Goal: Information Seeking & Learning: Learn about a topic

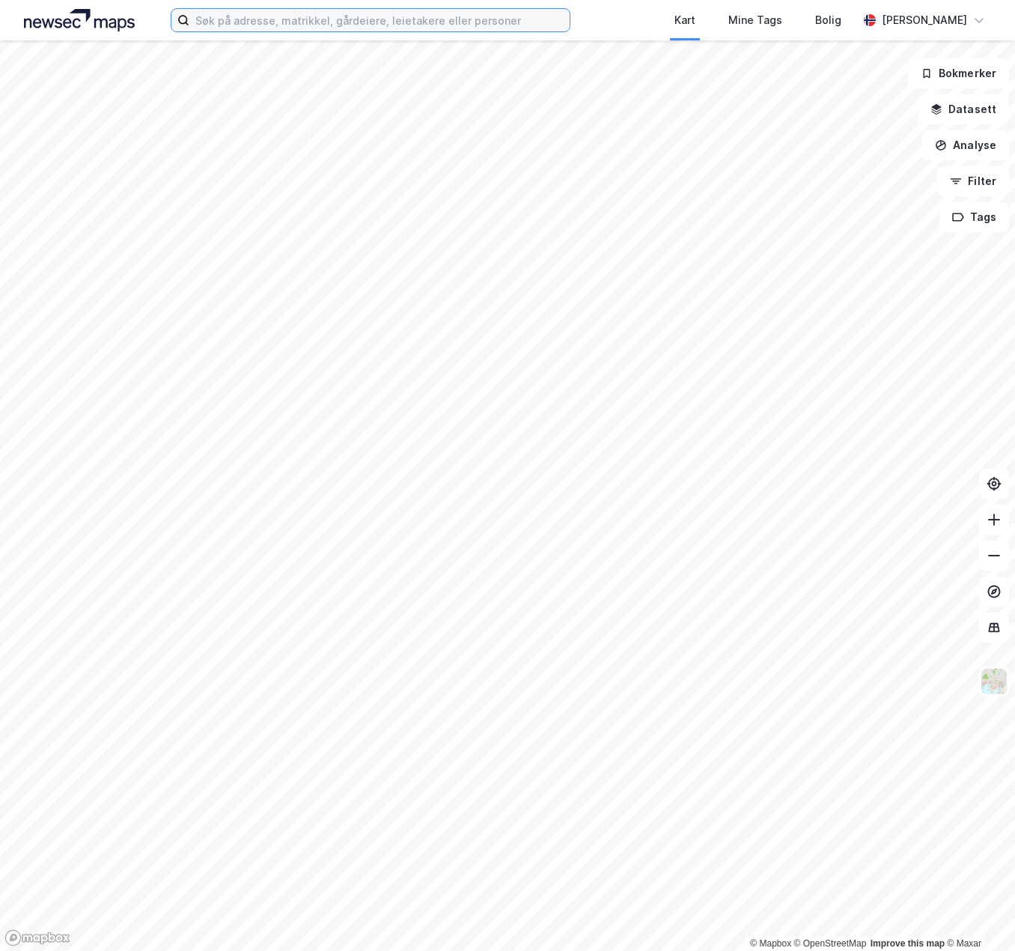
click at [280, 25] on input at bounding box center [379, 20] width 380 height 22
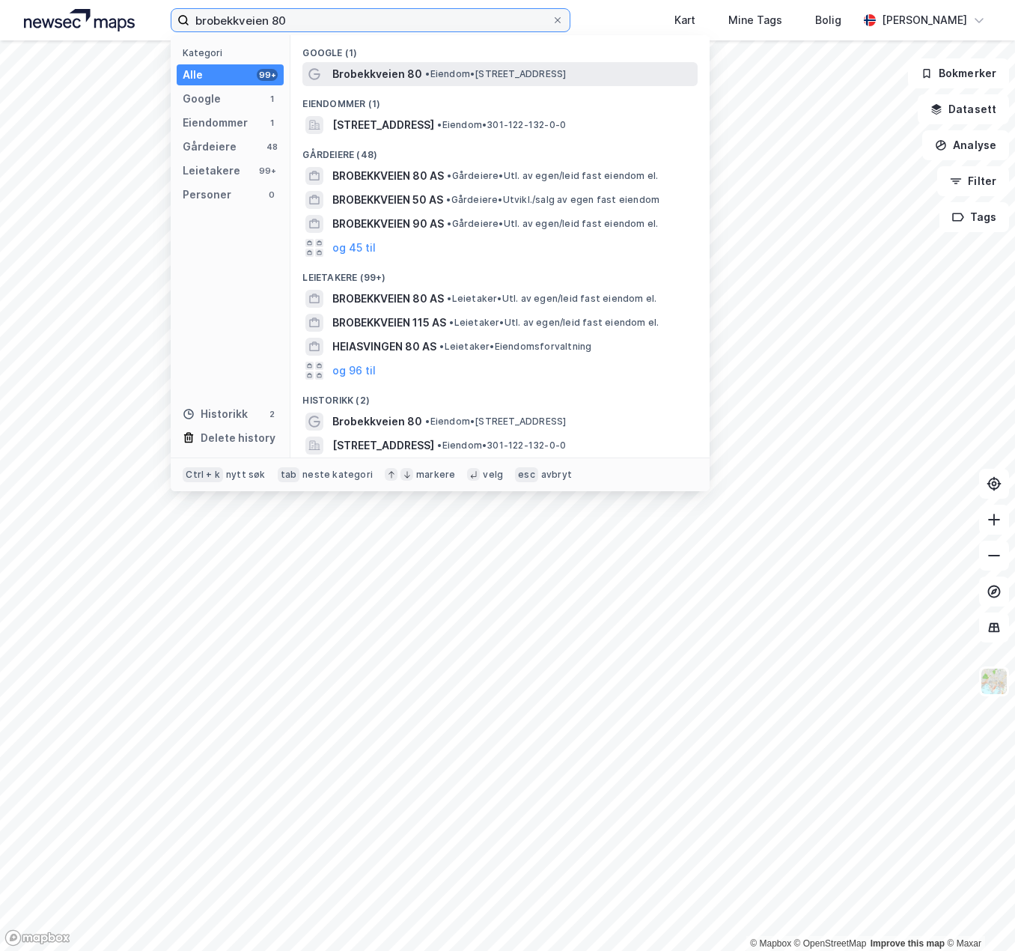
type input "brobekkveien 80"
click at [374, 72] on span "Brobekkveien 80" at bounding box center [377, 74] width 90 height 18
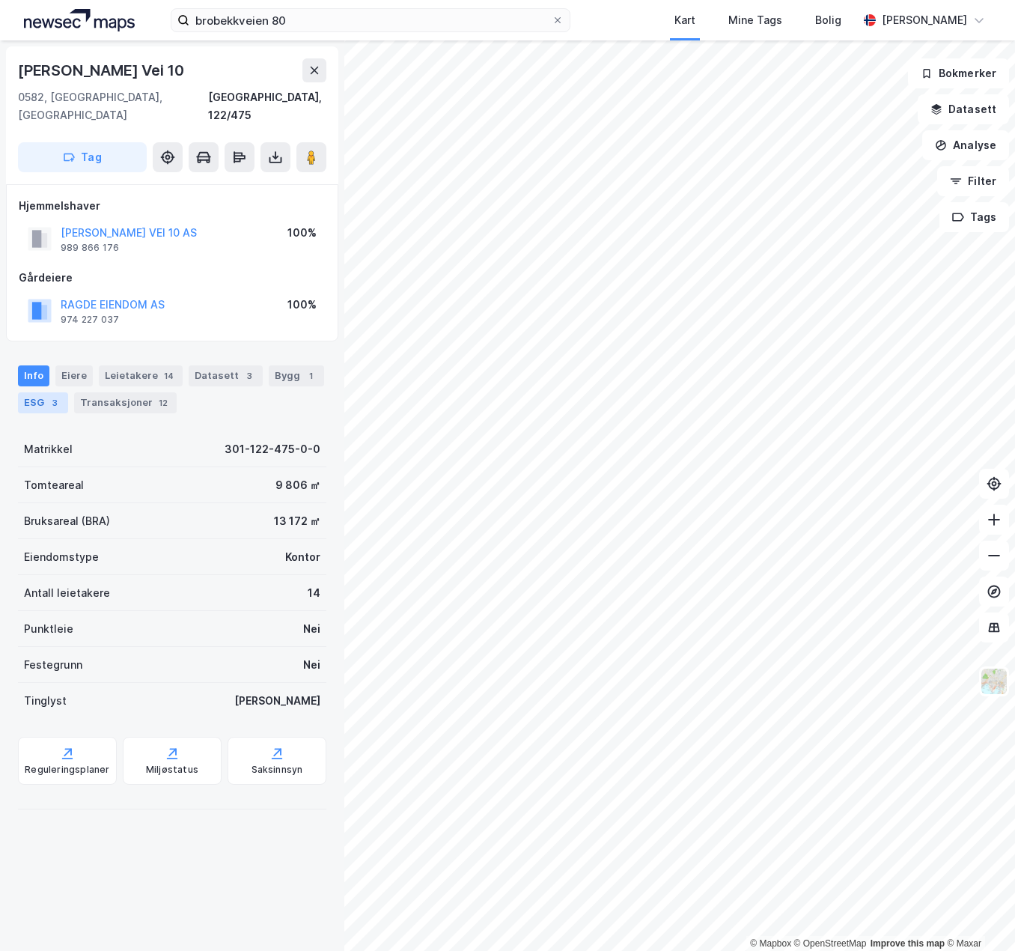
click at [54, 395] on div "3" at bounding box center [54, 402] width 15 height 15
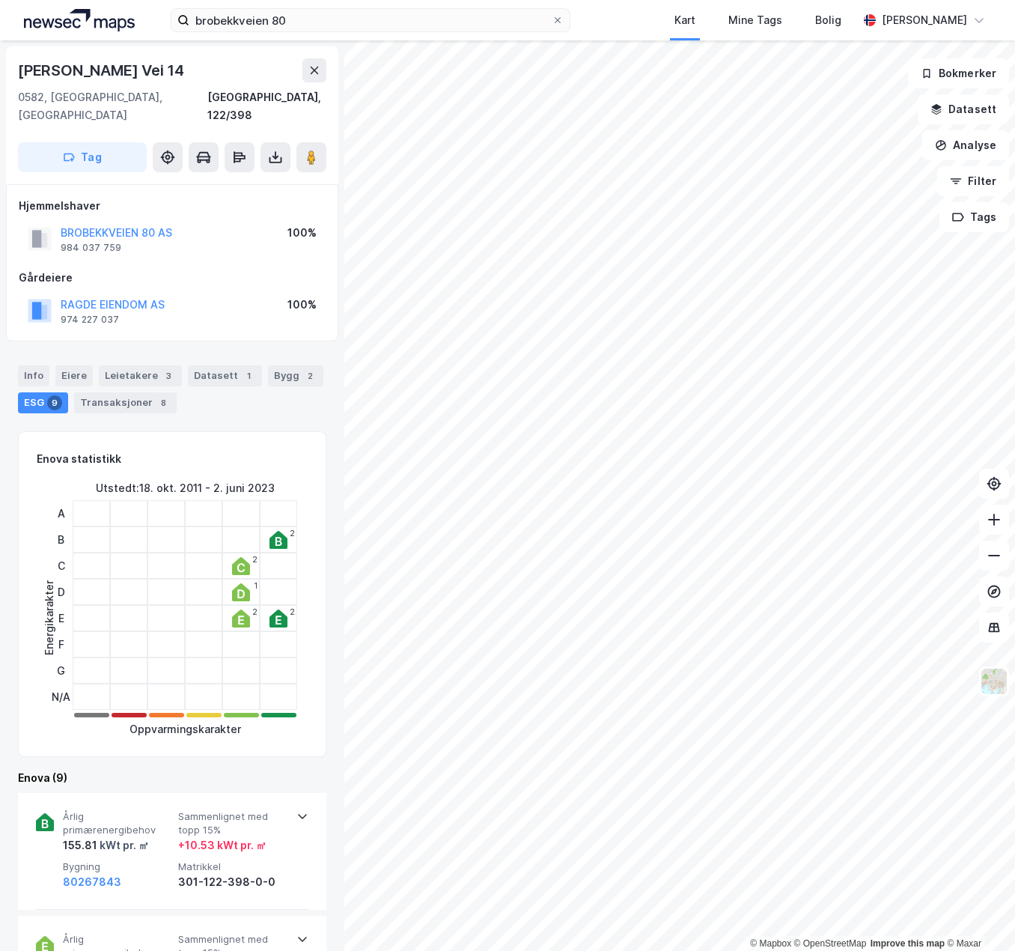
scroll to position [75, 0]
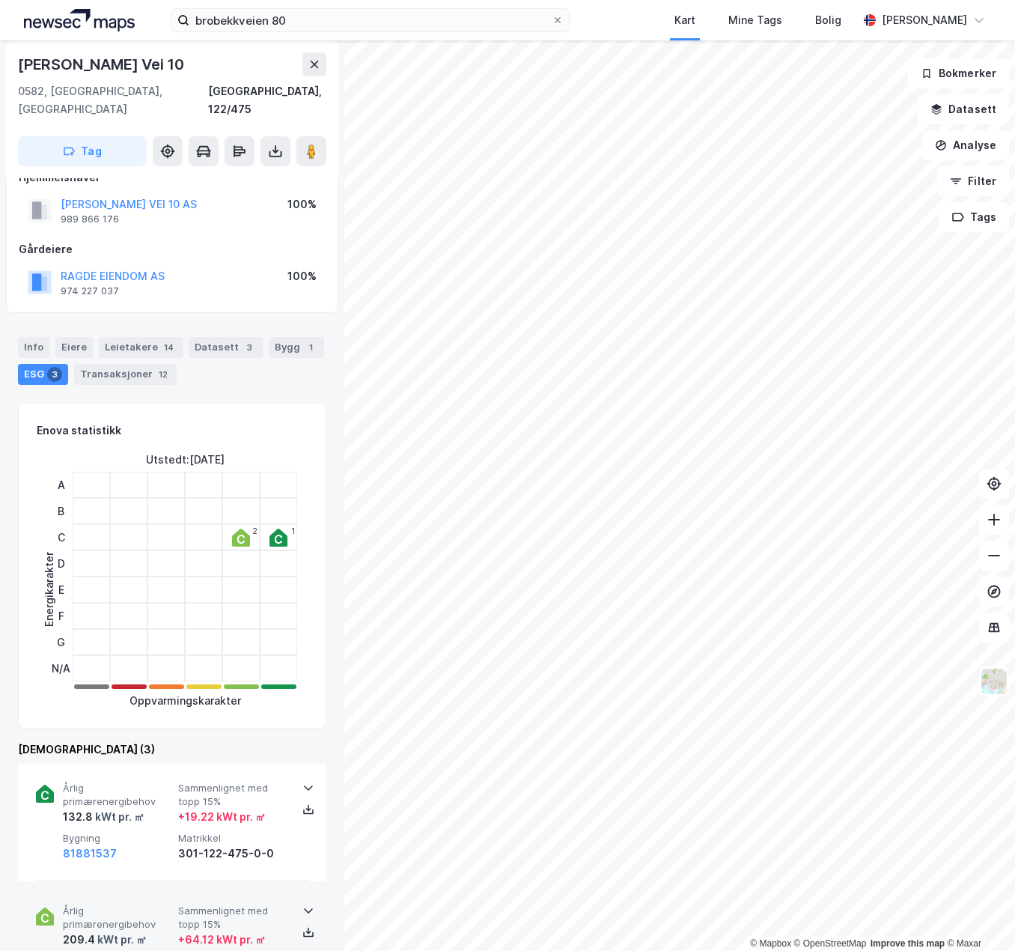
scroll to position [75, 0]
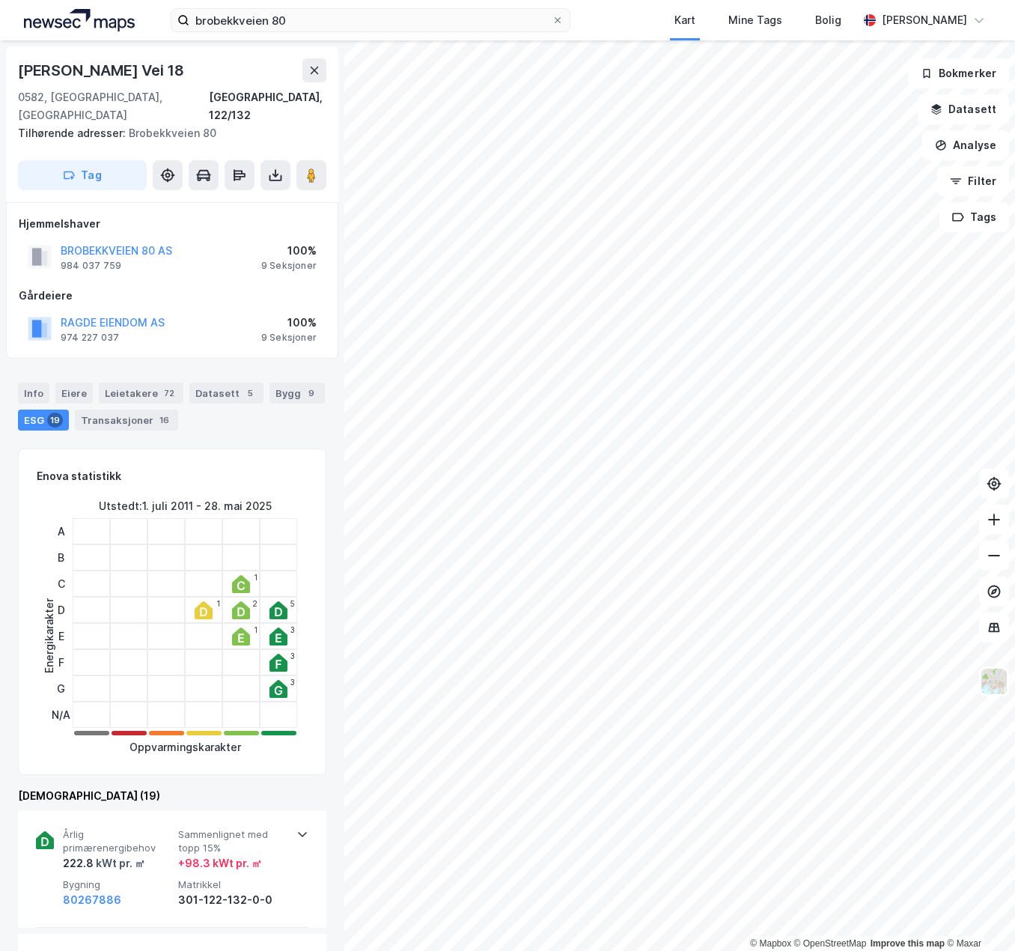
scroll to position [75, 0]
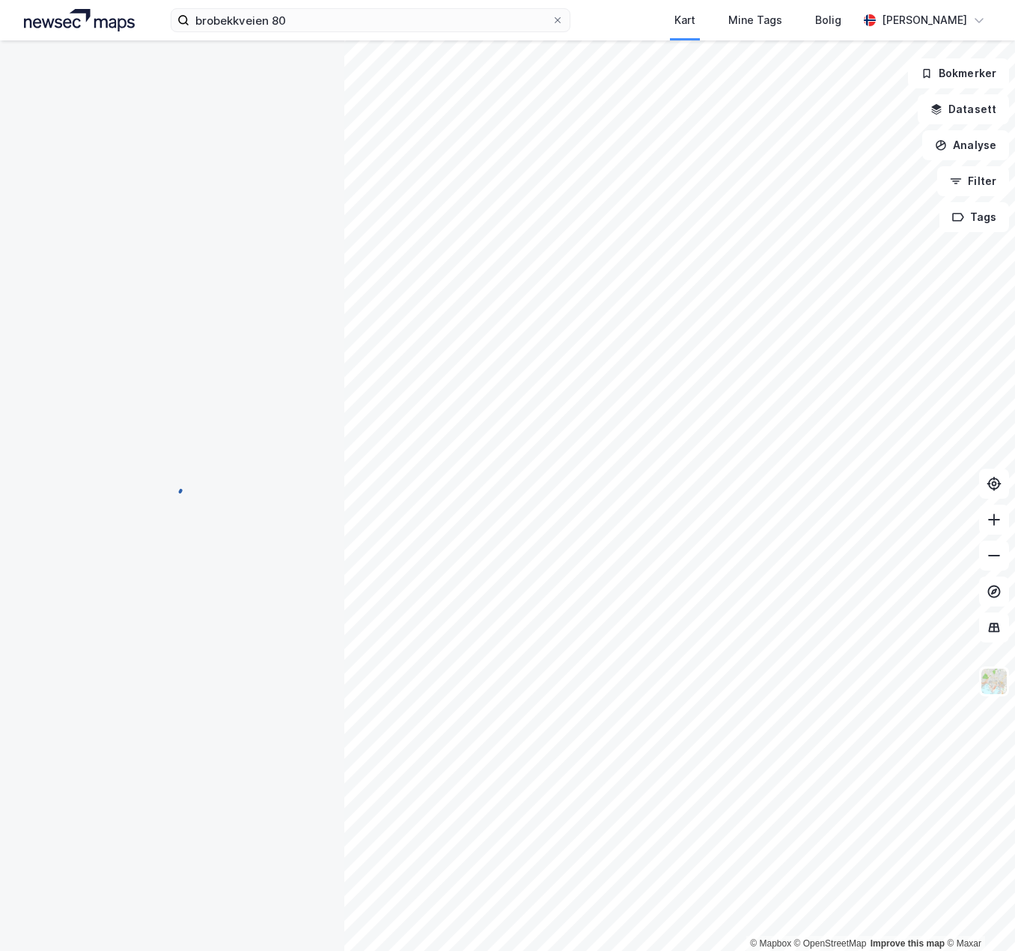
scroll to position [75, 0]
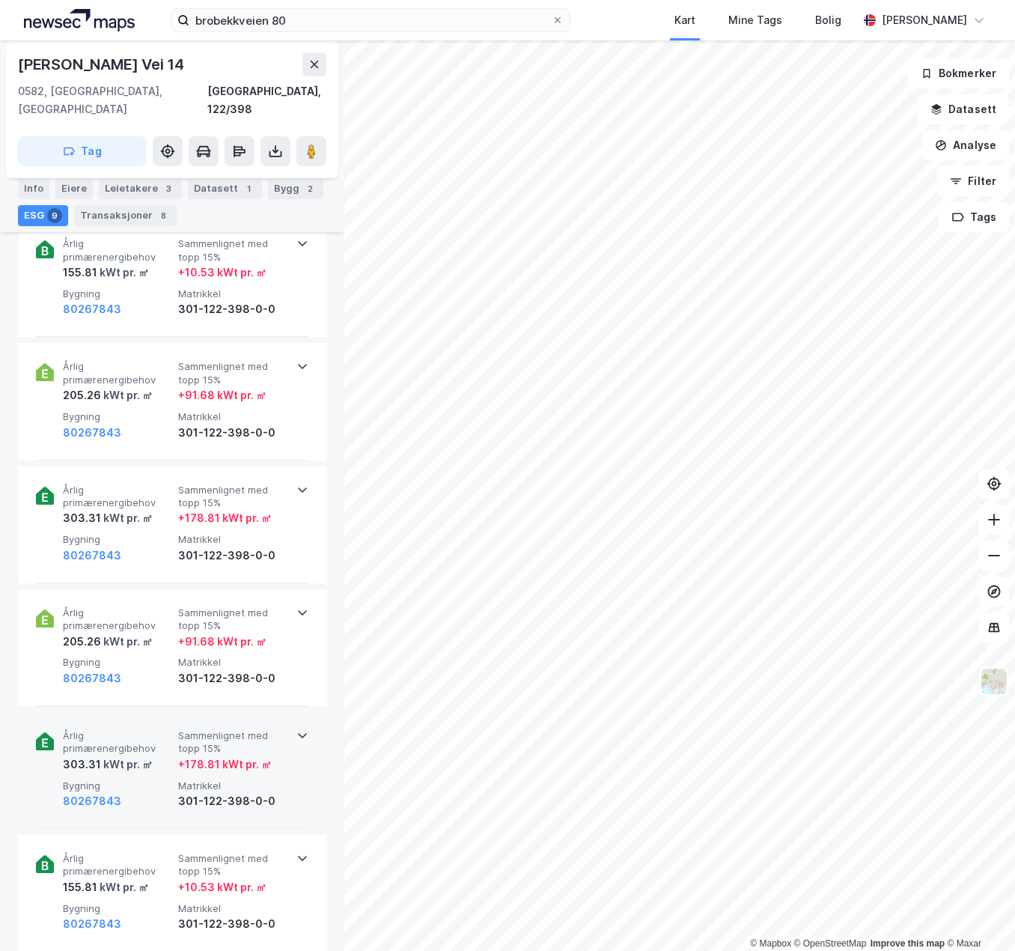
scroll to position [372, 0]
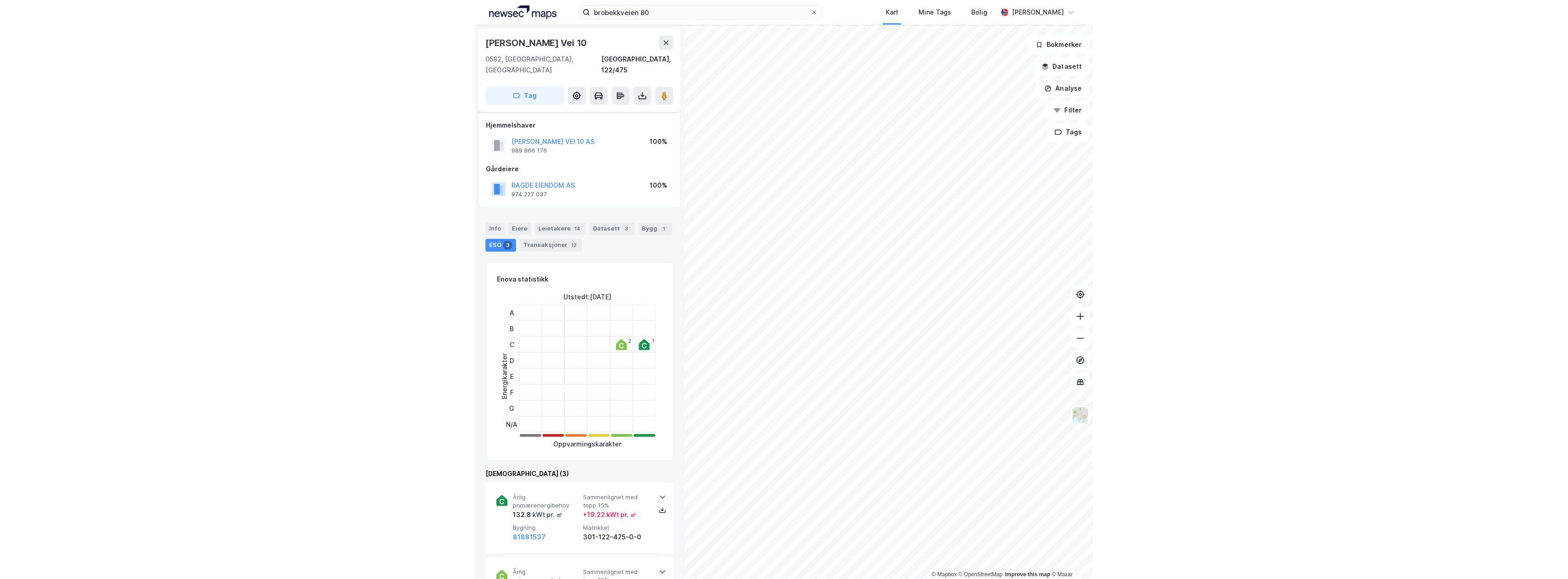
scroll to position [226, 0]
